Goal: Task Accomplishment & Management: Manage account settings

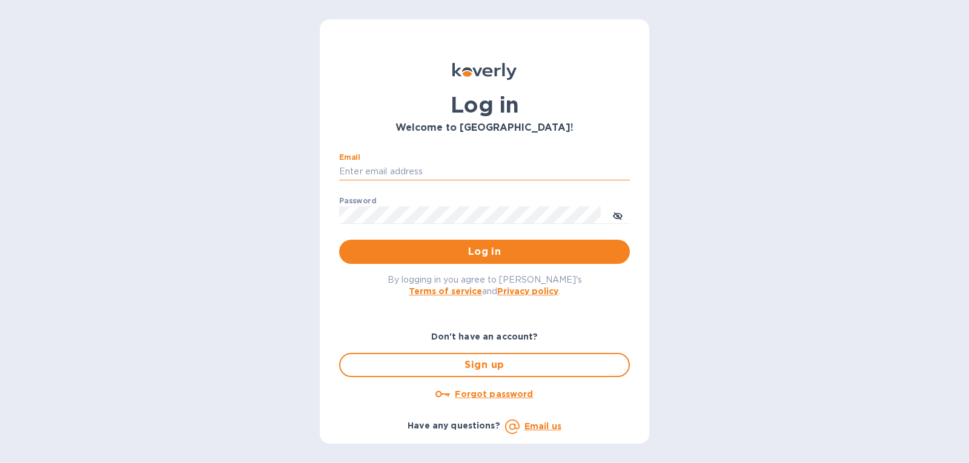
click at [442, 176] on input "Email" at bounding box center [484, 172] width 291 height 18
type input "g"
click at [426, 205] on div "Password ​" at bounding box center [484, 219] width 291 height 44
drag, startPoint x: 409, startPoint y: 170, endPoint x: 313, endPoint y: 171, distance: 96.3
click at [313, 171] on div "Log in Welcome to [GEOGRAPHIC_DATA]! Email Gtwk7058! ​ Password ​ Log in By log…" at bounding box center [484, 231] width 969 height 463
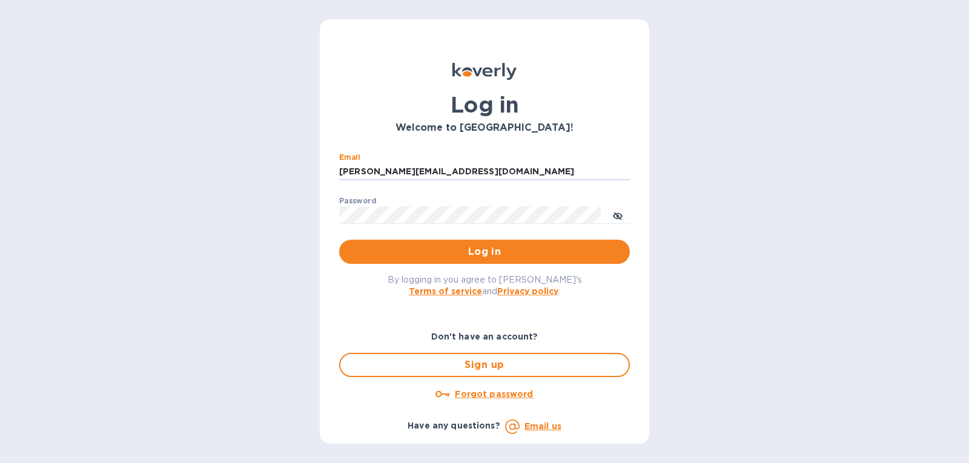
type input "[PERSON_NAME][EMAIL_ADDRESS][DOMAIN_NAME]"
click at [361, 249] on span "Log in" at bounding box center [484, 252] width 271 height 15
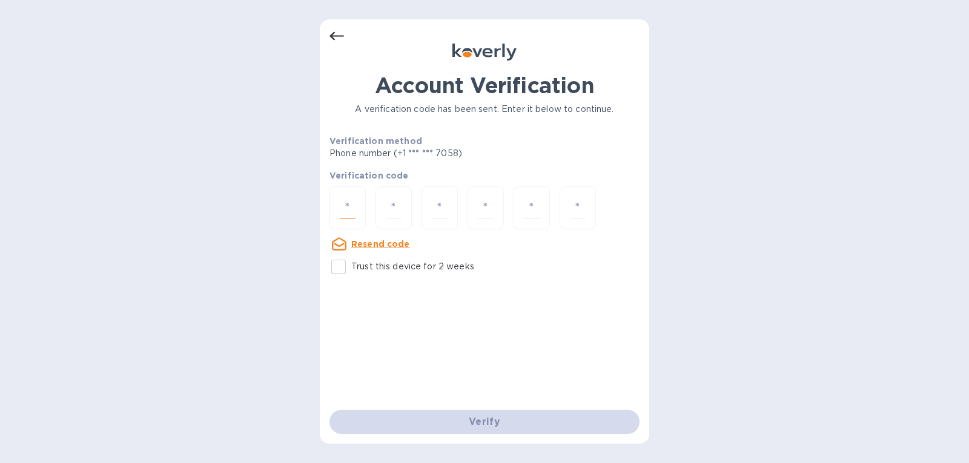
click at [347, 211] on input "number" at bounding box center [348, 208] width 16 height 22
type input "6"
type input "2"
type input "5"
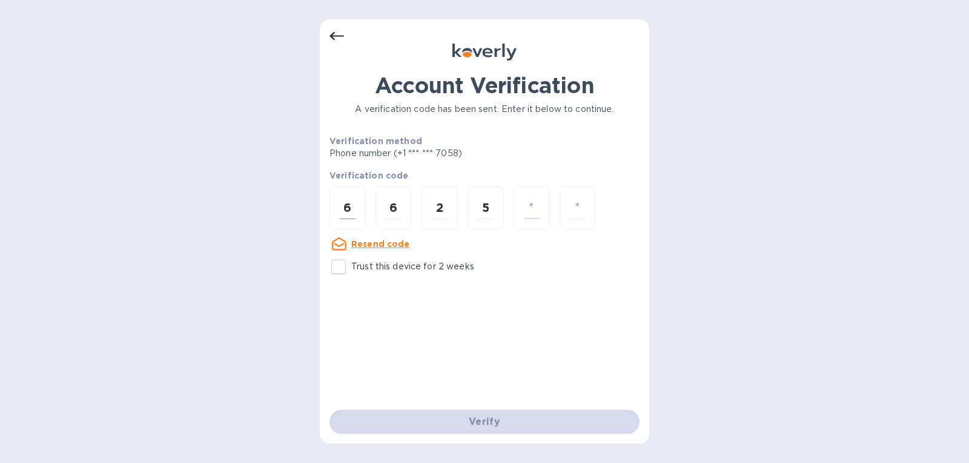
type input "2"
type input "0"
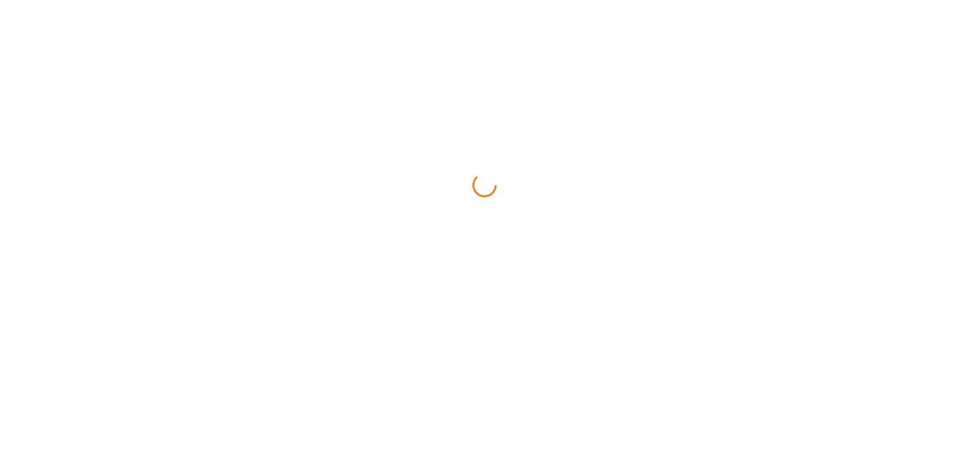
click at [432, 0] on html at bounding box center [484, 0] width 969 height 0
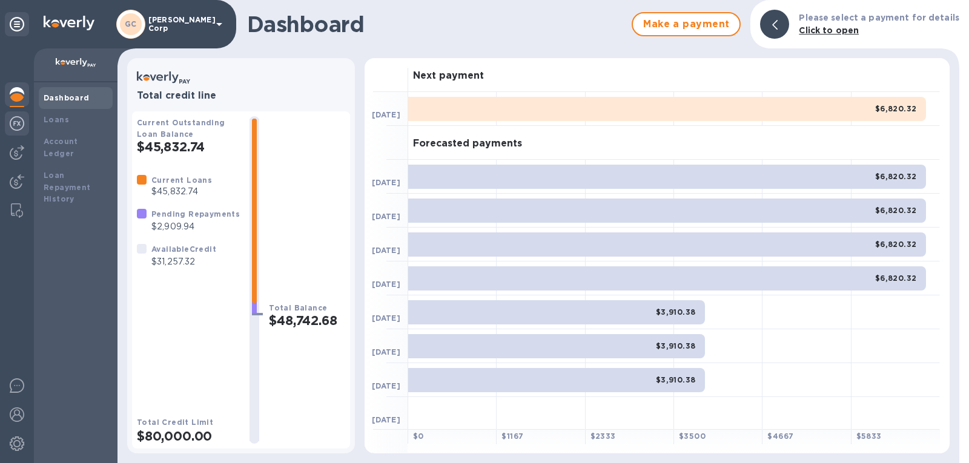
click at [16, 119] on img at bounding box center [17, 123] width 15 height 15
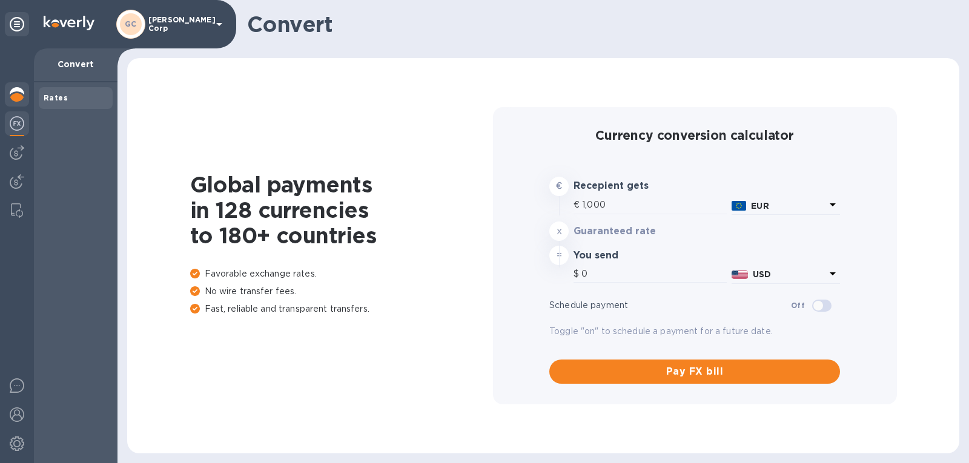
click at [19, 96] on img at bounding box center [17, 94] width 15 height 15
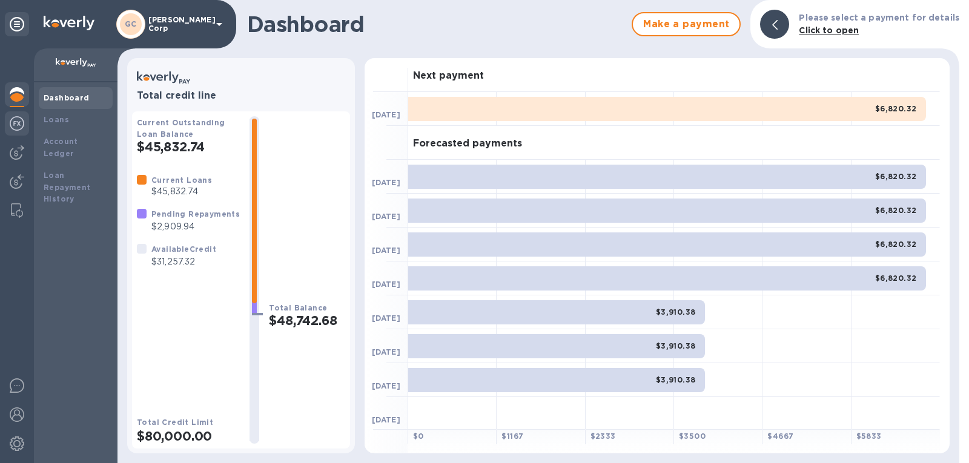
click at [11, 130] on img at bounding box center [17, 123] width 15 height 15
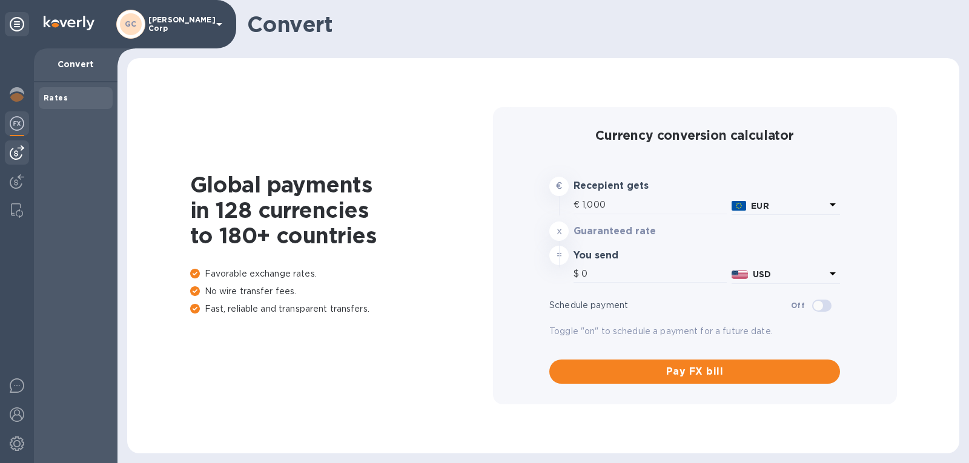
type input "1,170.53"
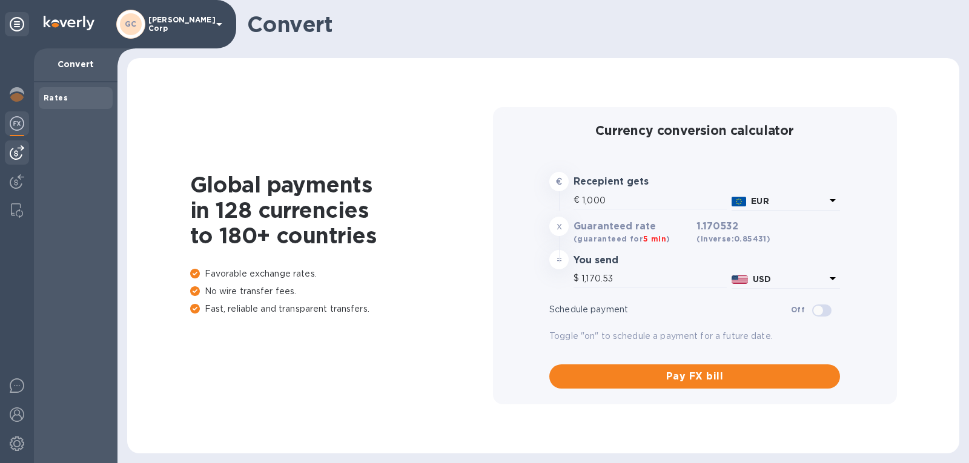
click at [14, 153] on img at bounding box center [17, 152] width 15 height 15
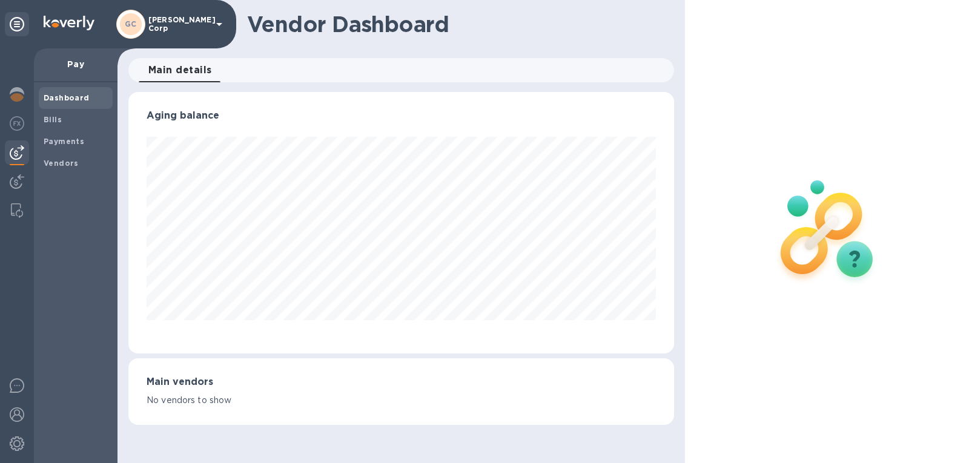
scroll to position [262, 546]
click at [19, 170] on div at bounding box center [17, 183] width 24 height 27
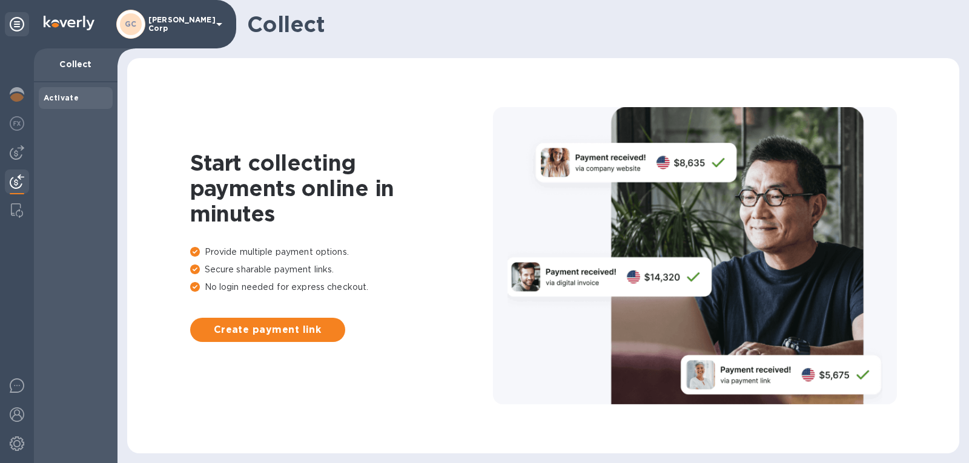
click at [19, 198] on div at bounding box center [17, 255] width 34 height 415
click at [19, 203] on img at bounding box center [17, 210] width 12 height 15
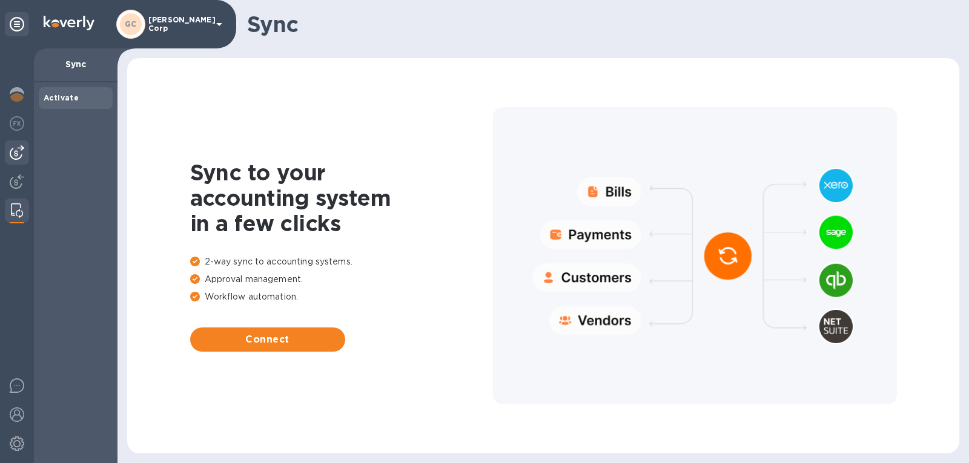
click at [15, 152] on img at bounding box center [17, 152] width 15 height 15
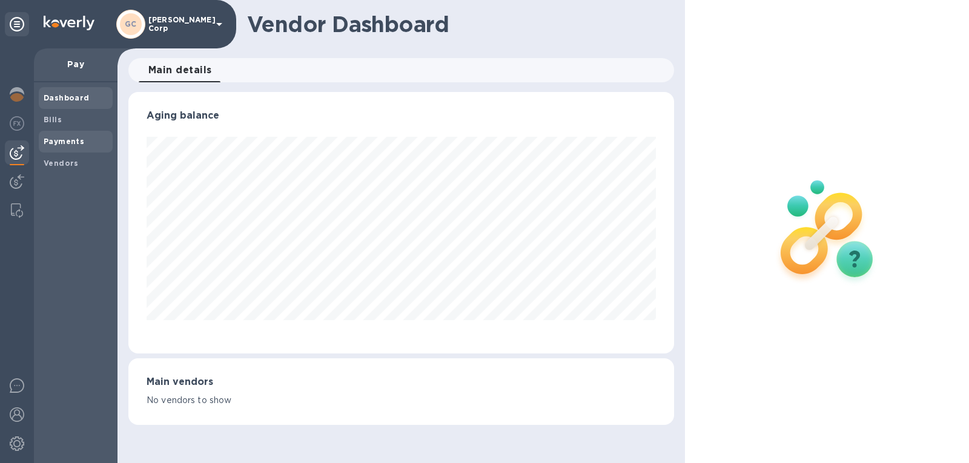
scroll to position [262, 546]
click at [59, 137] on b "Payments" at bounding box center [64, 141] width 41 height 9
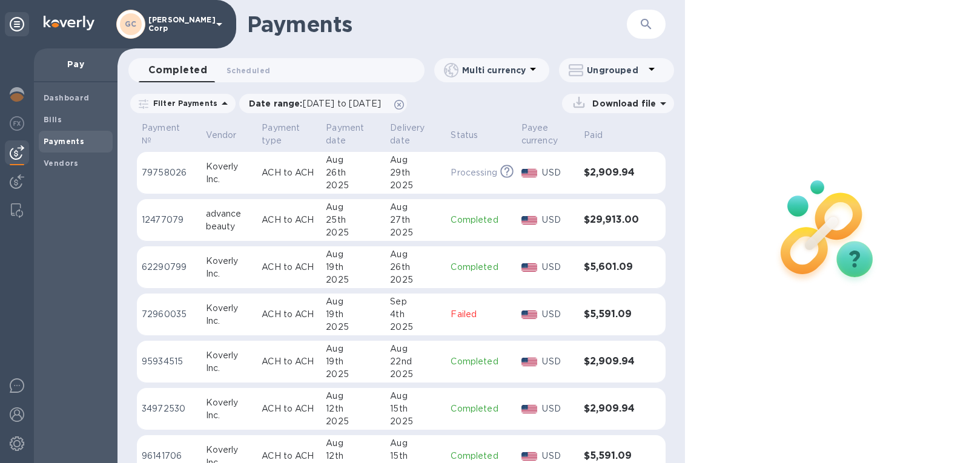
click at [754, 280] on img at bounding box center [827, 231] width 160 height 160
